Goal: Information Seeking & Learning: Learn about a topic

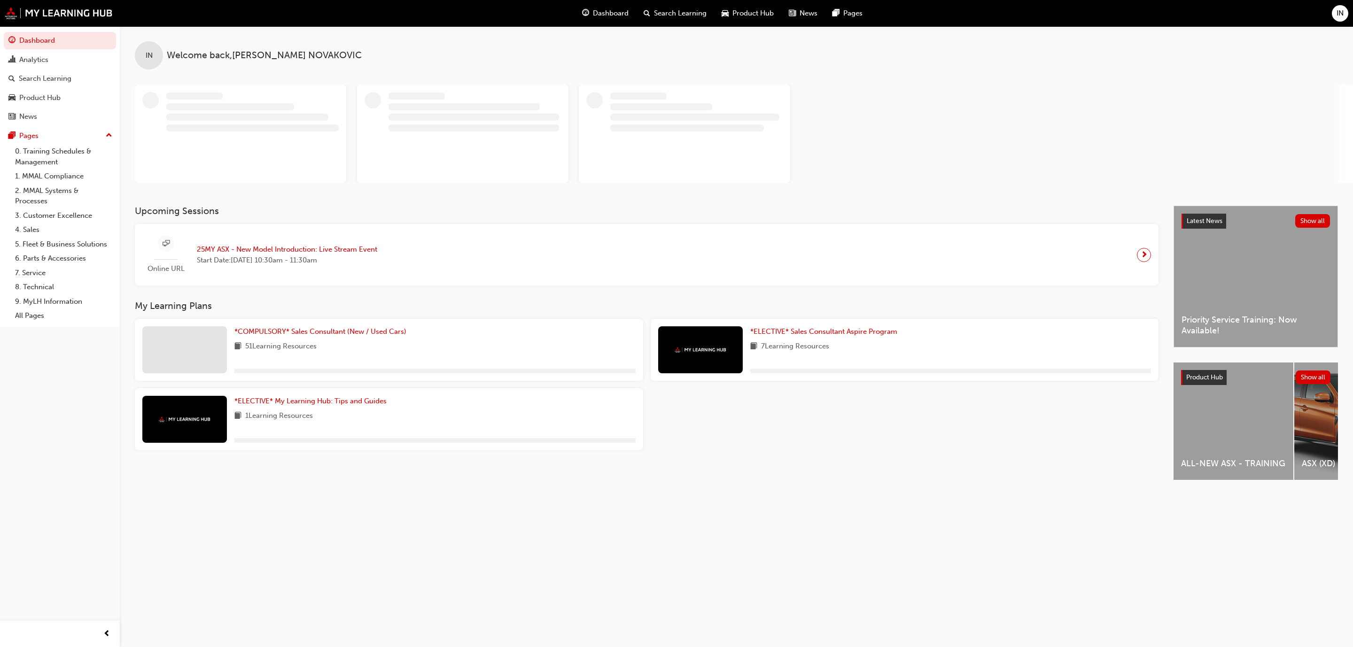
click at [466, 538] on div "IN Welcome back , [PERSON_NAME] Upcoming Sessions Online URL 25MY ASX - New Mod…" at bounding box center [676, 323] width 1353 height 647
click at [715, 530] on div "IN Welcome back , [PERSON_NAME] Upcoming Sessions Online URL 25MY ASX - New Mod…" at bounding box center [676, 323] width 1353 height 647
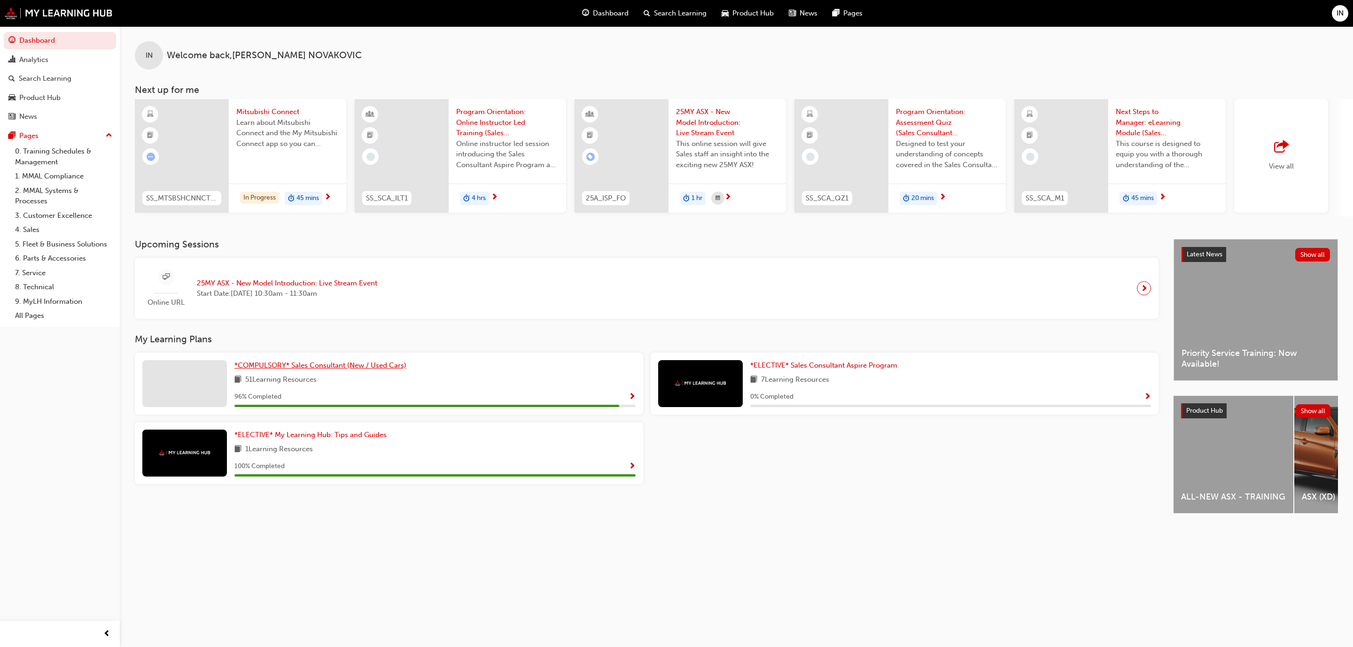
click at [323, 370] on span "*COMPULSORY* Sales Consultant (New / Used Cars)" at bounding box center [320, 365] width 172 height 8
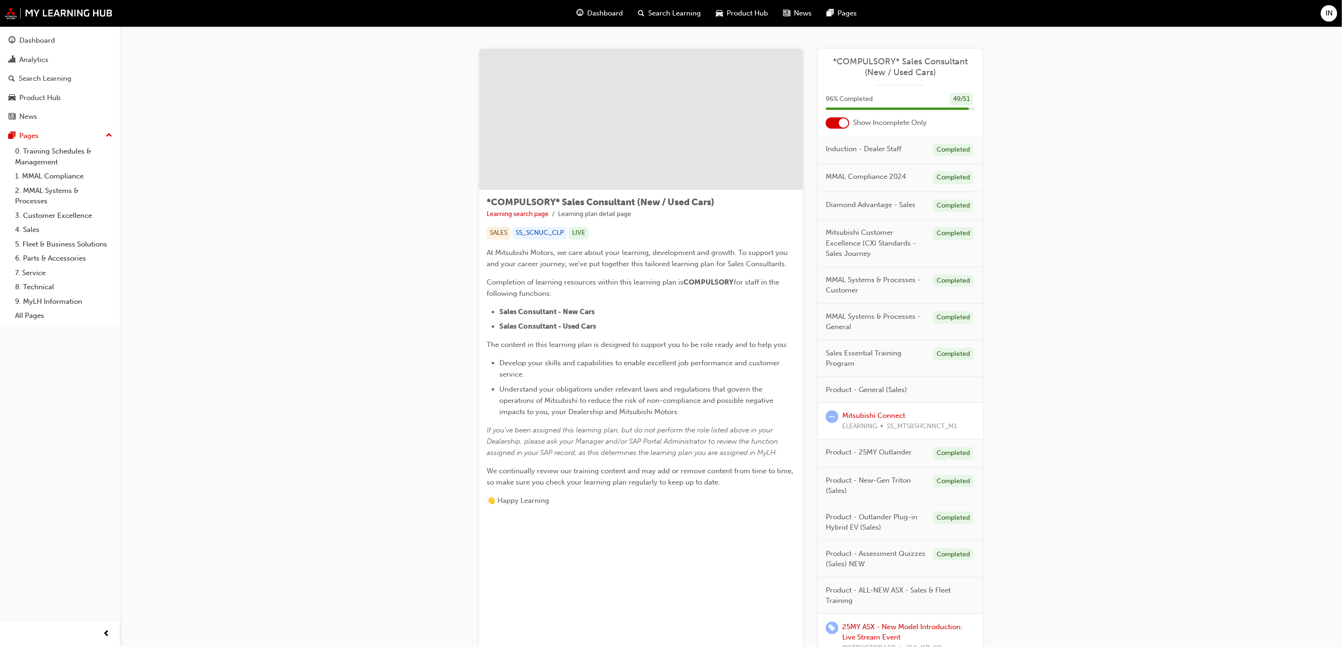
scroll to position [86, 0]
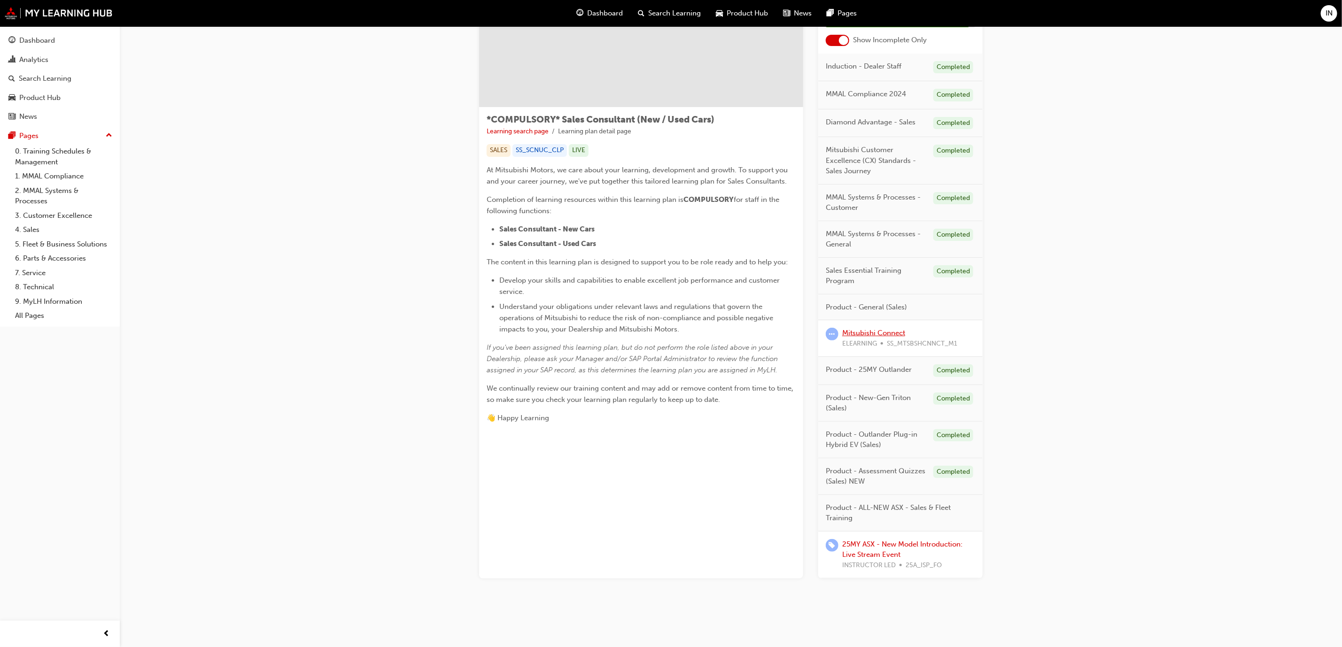
click at [879, 330] on link "Mitsubishi Connect" at bounding box center [873, 333] width 63 height 8
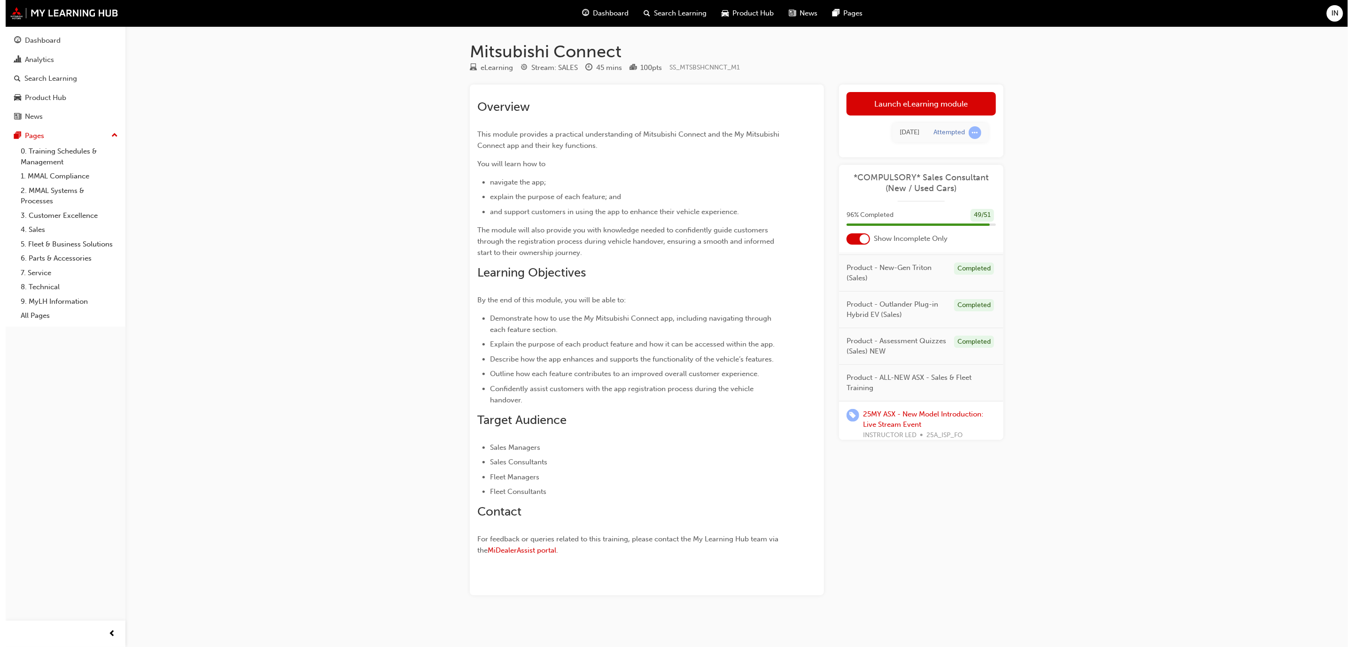
scroll to position [340, 0]
click at [887, 86] on div "Launch eLearning module Learning Plan [DATE] Attempted" at bounding box center [916, 121] width 164 height 73
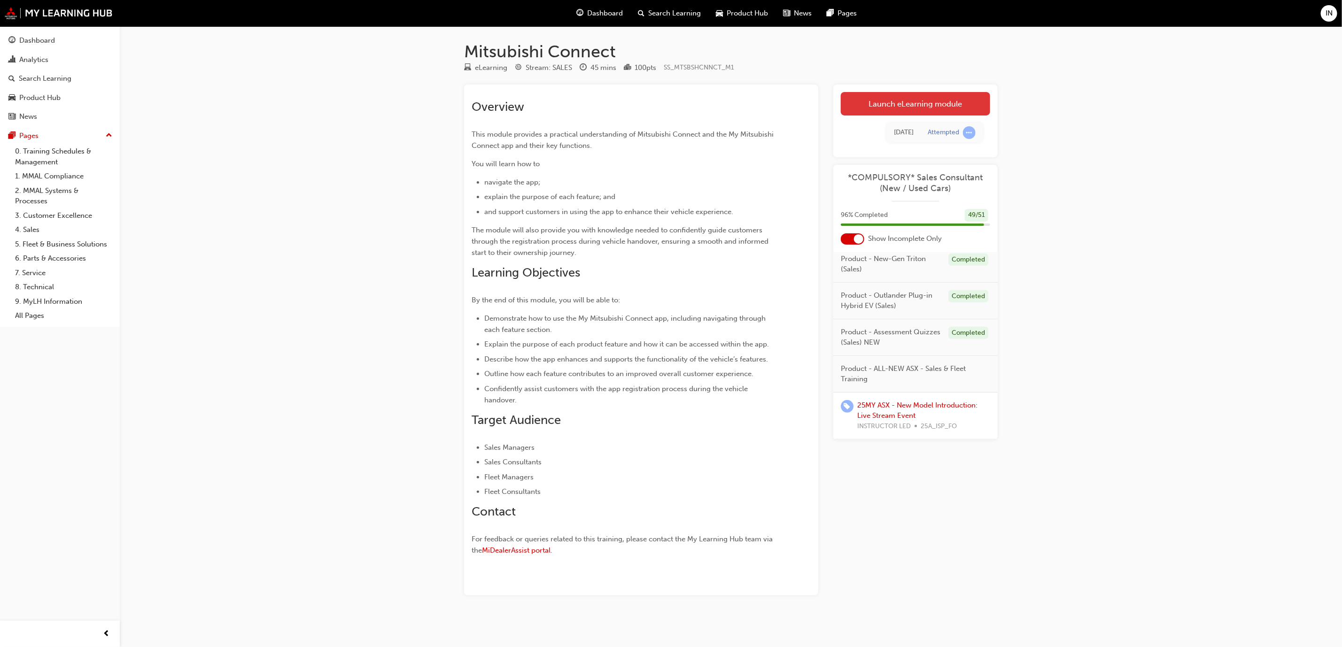
click at [885, 92] on div "Launch eLearning module Learning Plan [DATE] Attempted" at bounding box center [916, 121] width 164 height 73
click at [884, 99] on link "Launch eLearning module" at bounding box center [915, 103] width 149 height 23
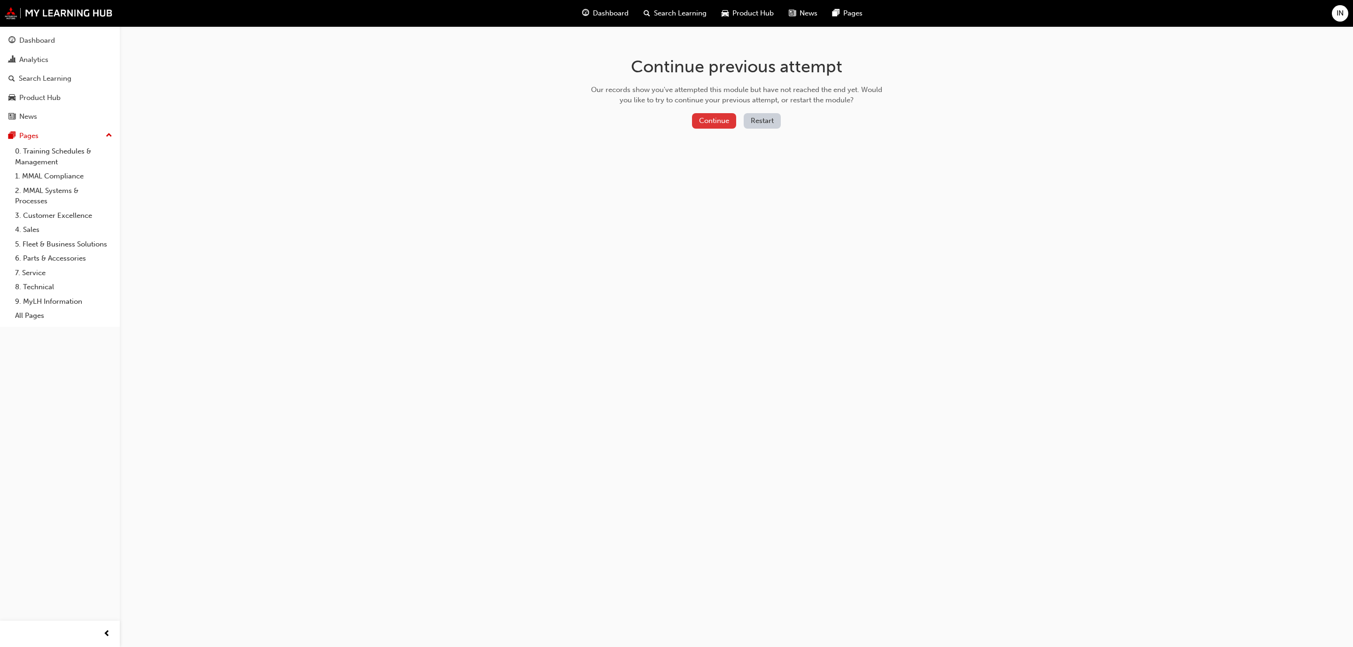
click at [716, 122] on button "Continue" at bounding box center [714, 121] width 44 height 16
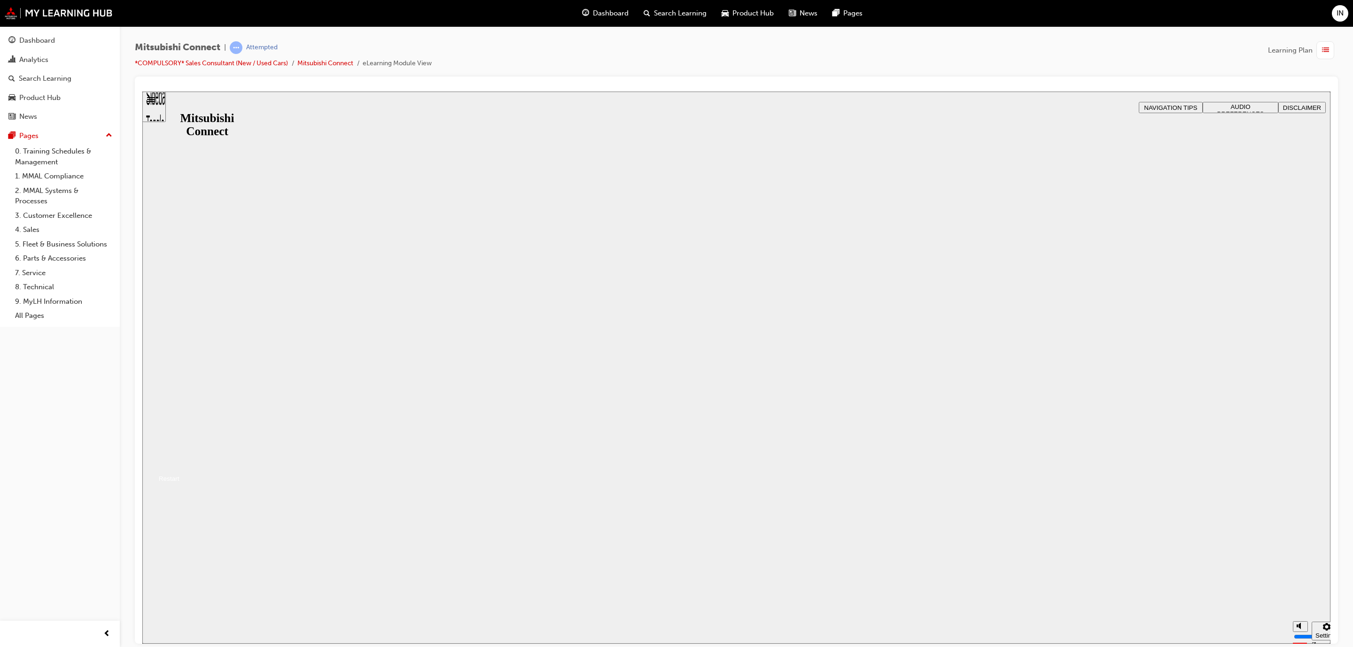
click at [179, 461] on button "Resume" at bounding box center [160, 467] width 37 height 12
